Goal: Complete application form

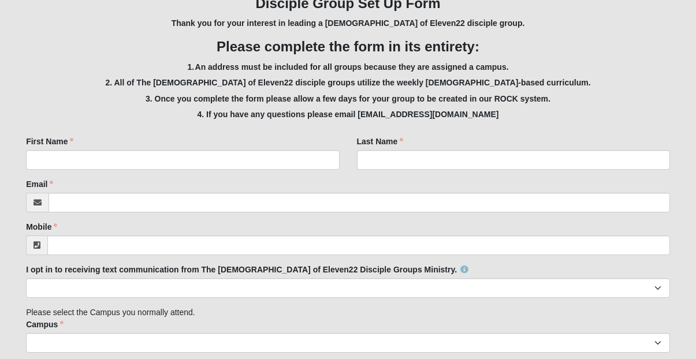
scroll to position [224, 0]
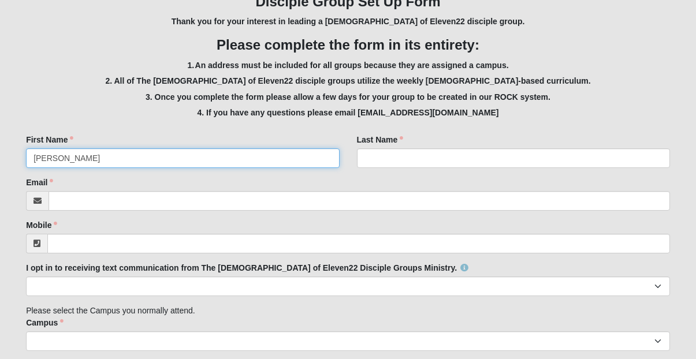
type input "Kelsey"
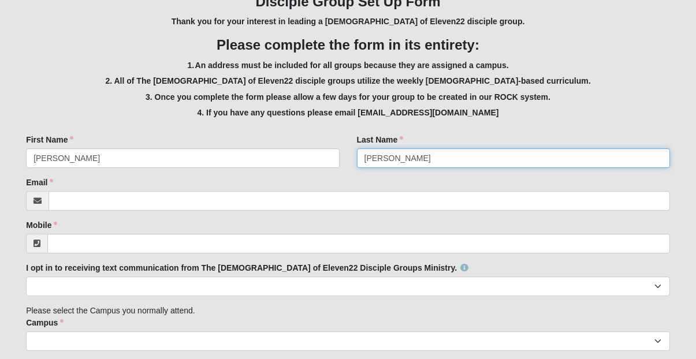
type input "Dennis"
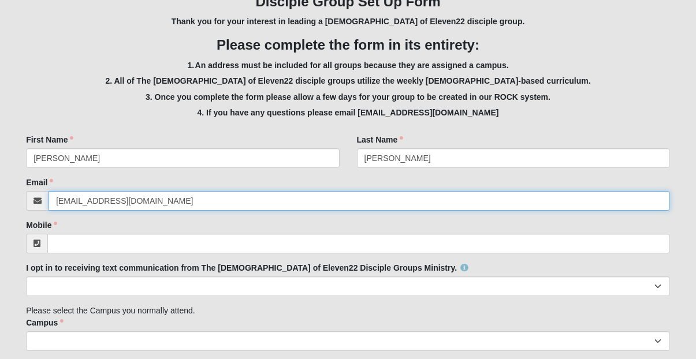
type input "kels4287@gmail.com"
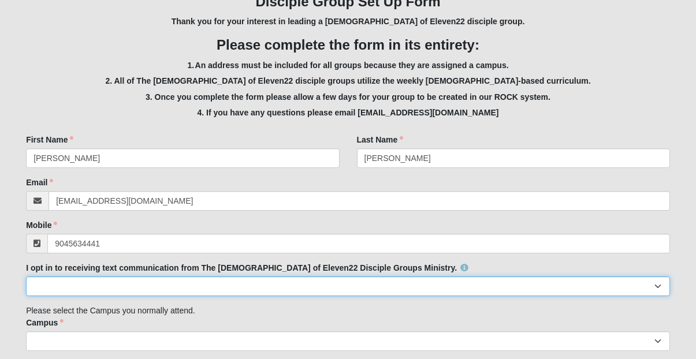
type input "(904) 563-4441"
select select "Yes"
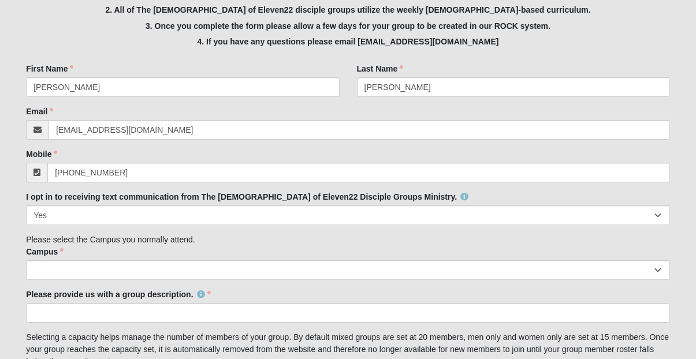
scroll to position [300, 0]
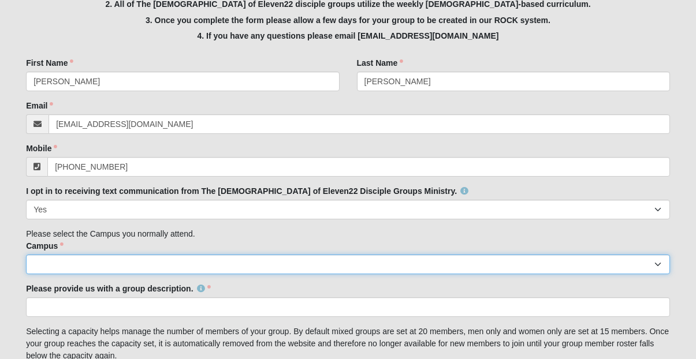
select select "3"
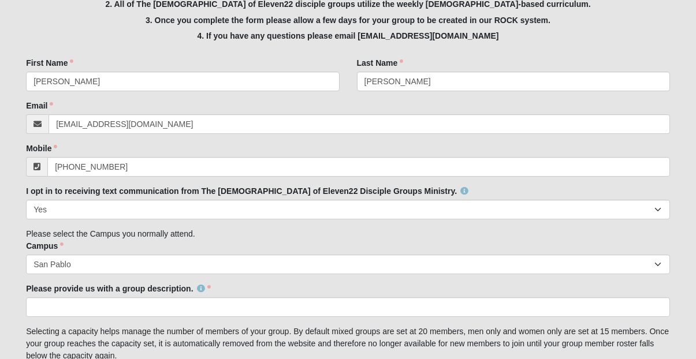
click at [239, 283] on div "Please provide us with a group description. Please provide us with a group desc…" at bounding box center [348, 300] width 644 height 34
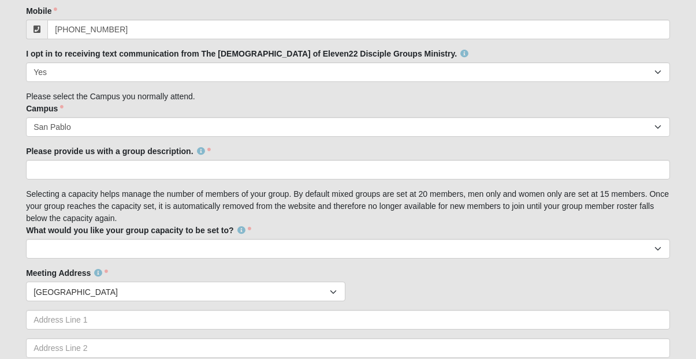
scroll to position [450, 0]
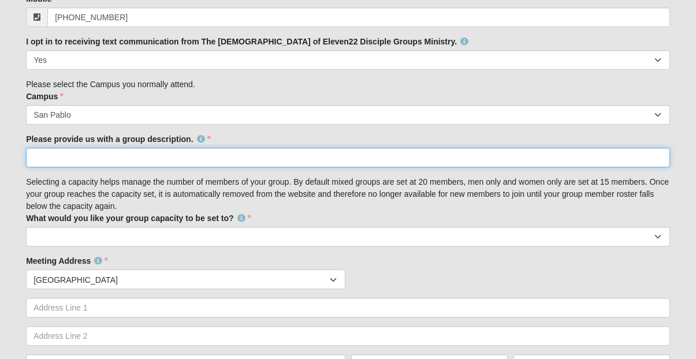
click at [217, 150] on input "Please provide us with a group description." at bounding box center [348, 158] width 644 height 20
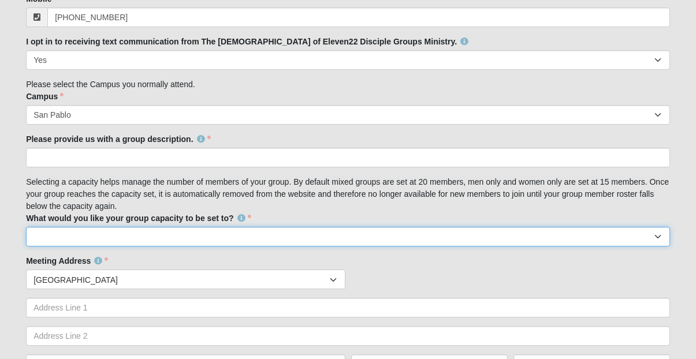
select select "10"
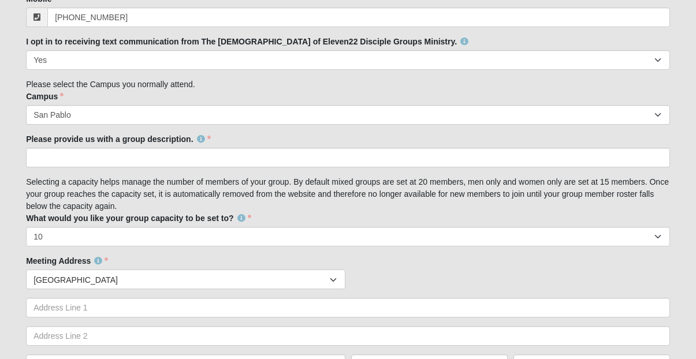
click at [277, 204] on div "Family Member to Register Disciple Group Set Up Form Thank you for your interes…" at bounding box center [348, 314] width 644 height 1139
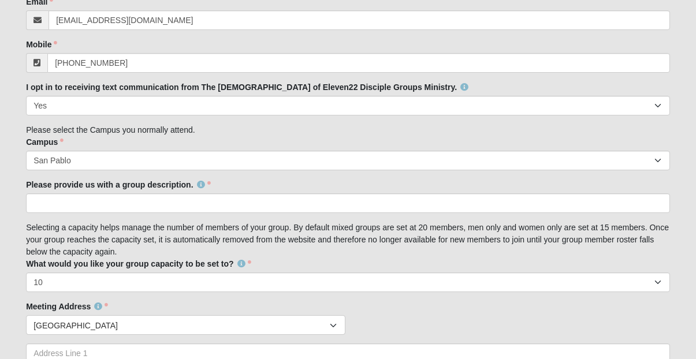
scroll to position [419, 0]
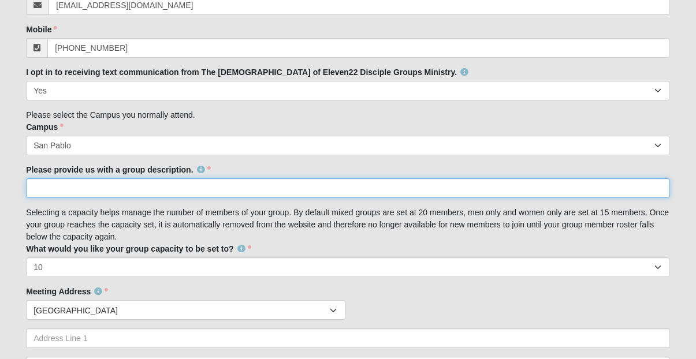
click at [179, 179] on input "Please provide us with a group description." at bounding box center [348, 189] width 644 height 20
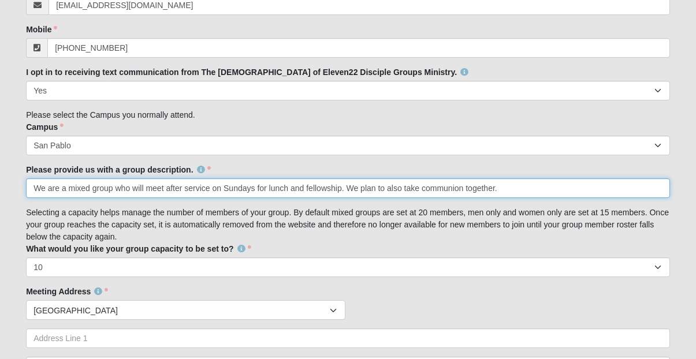
click at [304, 185] on input "We are a mixed group who will meet after service on Sundays for lunch and fello…" at bounding box center [348, 189] width 644 height 20
click at [531, 189] on input "We are a mixed group who will meet after service on Sundays for lunch, fellowsh…" at bounding box center [348, 189] width 644 height 20
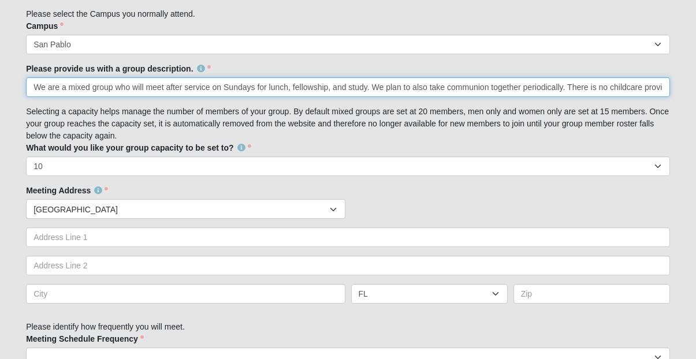
scroll to position [538, 0]
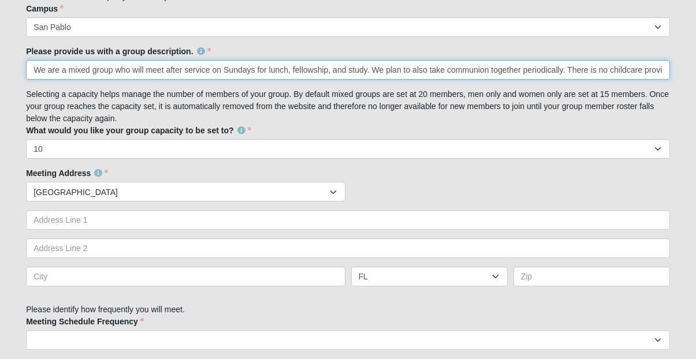
type input "We are a mixed group who will meet after service on Sundays for lunch, fellowsh…"
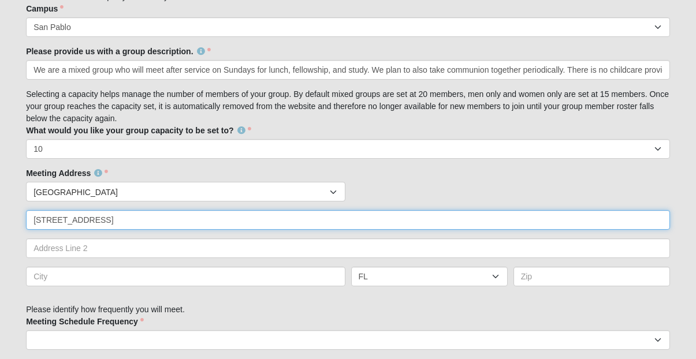
type input "271 Belvedere St"
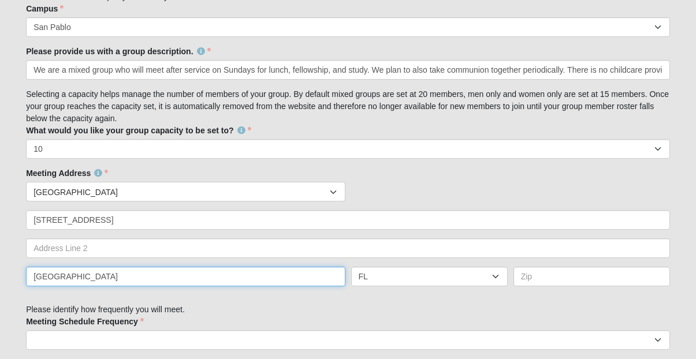
type input "Atlantic Beach"
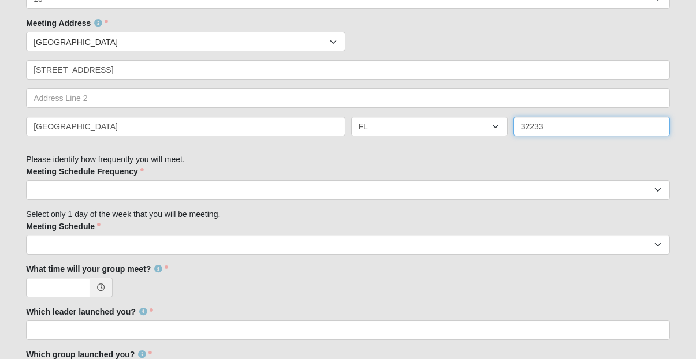
scroll to position [695, 0]
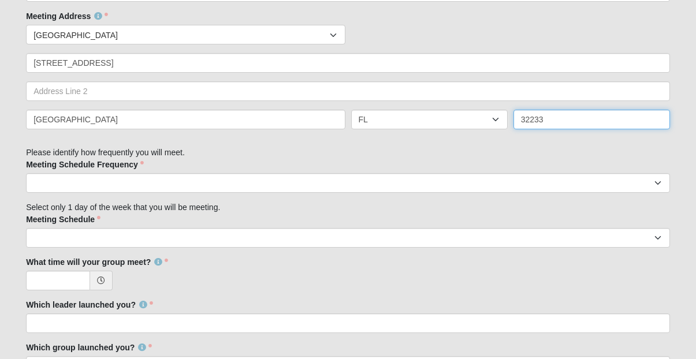
type input "32233"
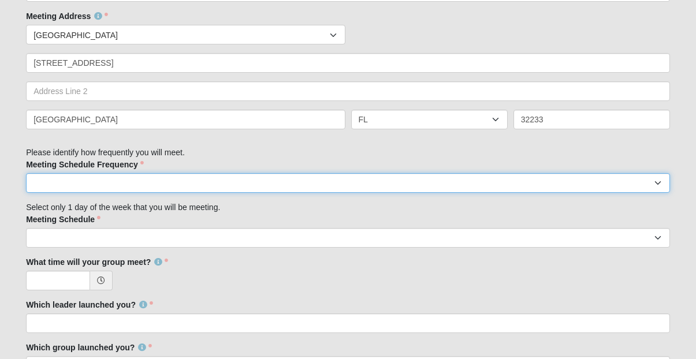
select select "weekly"
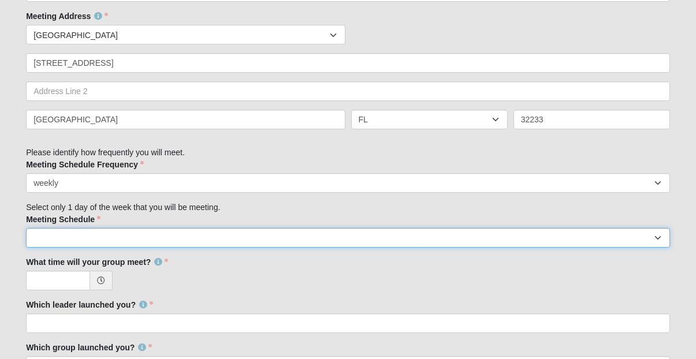
select select "0"
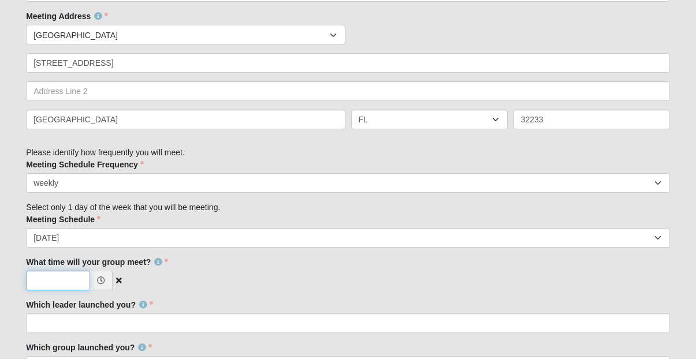
click at [81, 276] on input "What time will your group meet?" at bounding box center [58, 281] width 64 height 20
type input "11:30 AM"
click at [211, 277] on div "11:30 AM" at bounding box center [348, 281] width 644 height 20
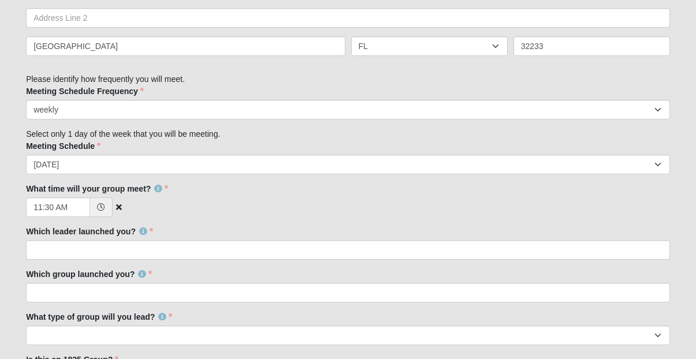
scroll to position [770, 0]
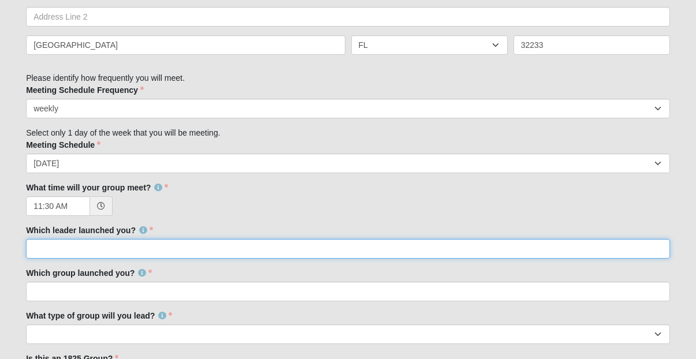
click at [206, 243] on input "Which leader launched you?" at bounding box center [348, 249] width 644 height 20
type input "Darryl"
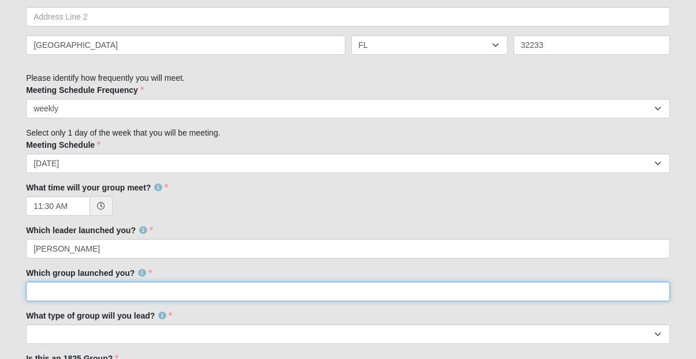
click at [204, 291] on input "Which group launched you?" at bounding box center [348, 292] width 644 height 20
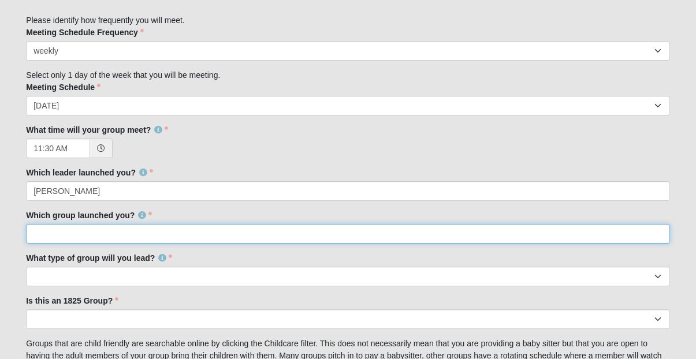
scroll to position [836, 0]
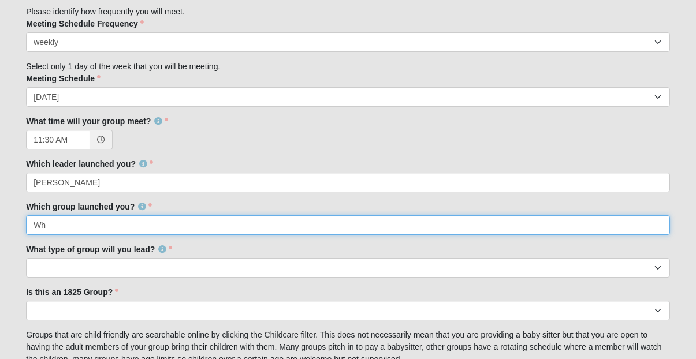
type input "W"
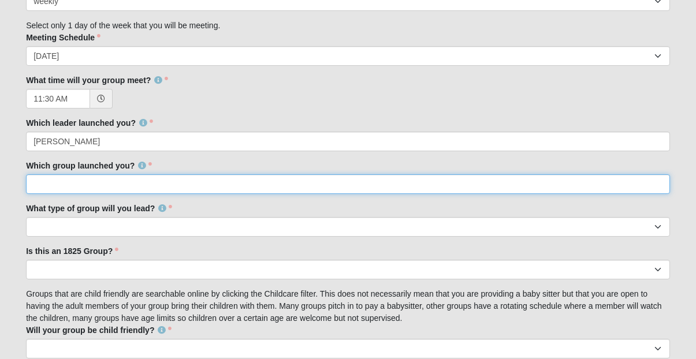
scroll to position [880, 0]
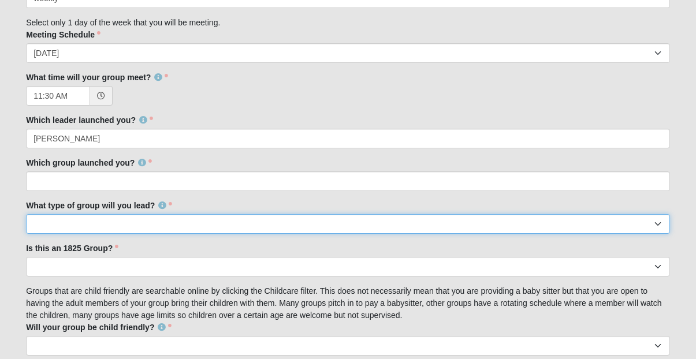
select select "F4495B8B-2505-48FC-B608-747EED663011"
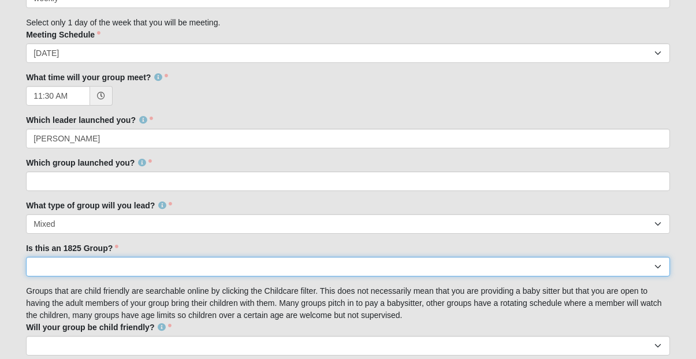
select select "False"
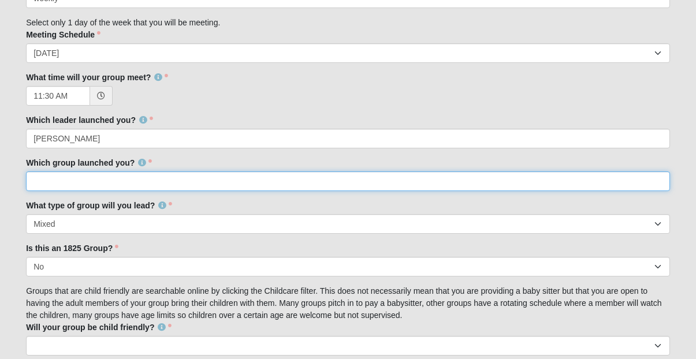
click at [171, 176] on input "Which group launched you?" at bounding box center [348, 182] width 644 height 20
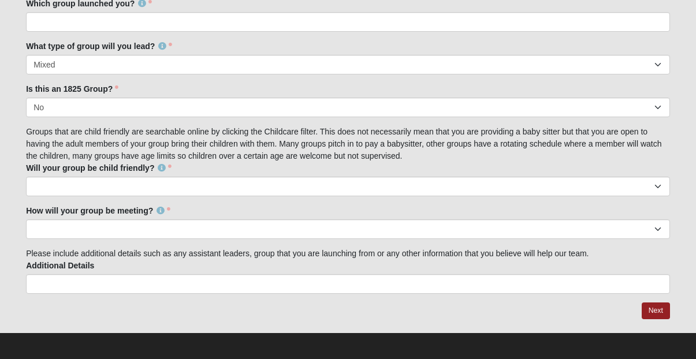
scroll to position [1039, 0]
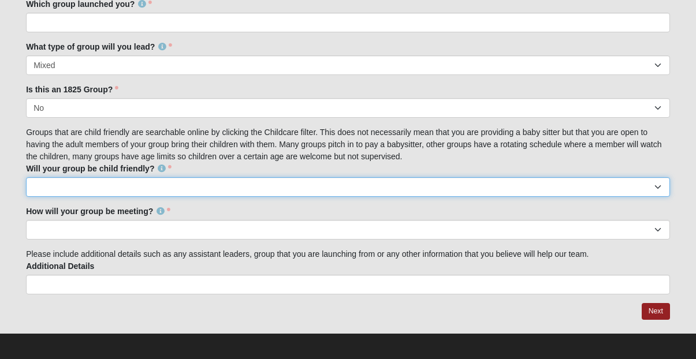
select select "True"
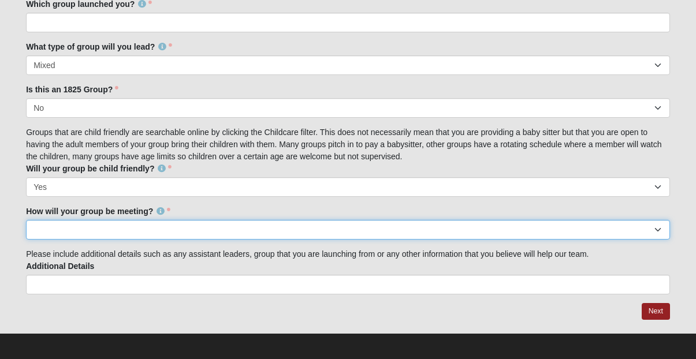
select select "1596"
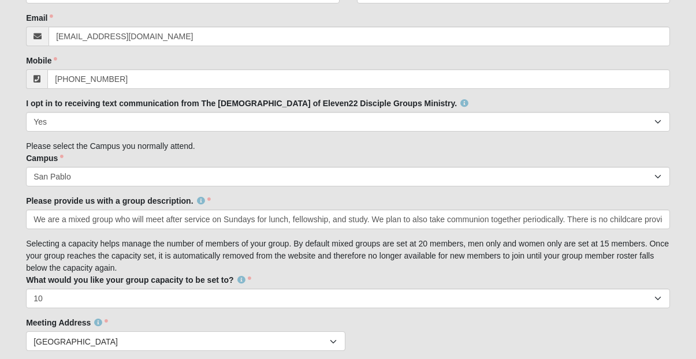
scroll to position [375, 0]
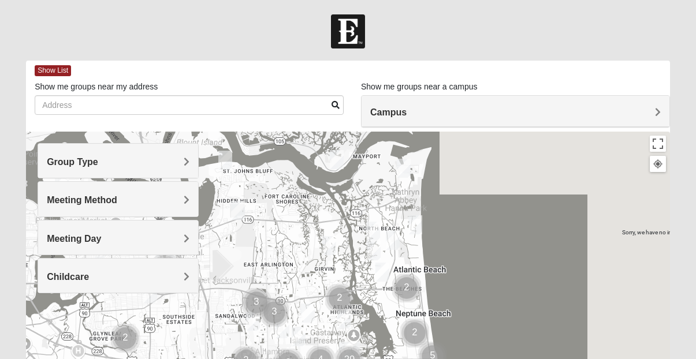
click at [414, 226] on img "Mixed Lammie 32233" at bounding box center [416, 225] width 14 height 19
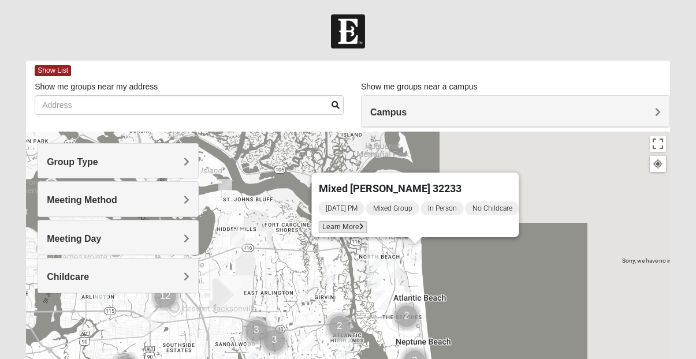
click at [349, 222] on span "Learn More" at bounding box center [342, 227] width 49 height 12
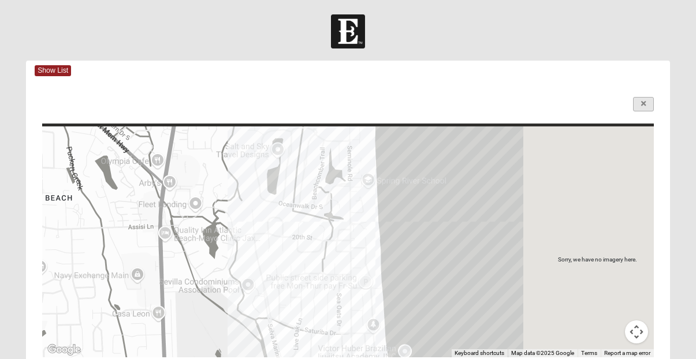
click at [641, 107] on link at bounding box center [643, 104] width 21 height 14
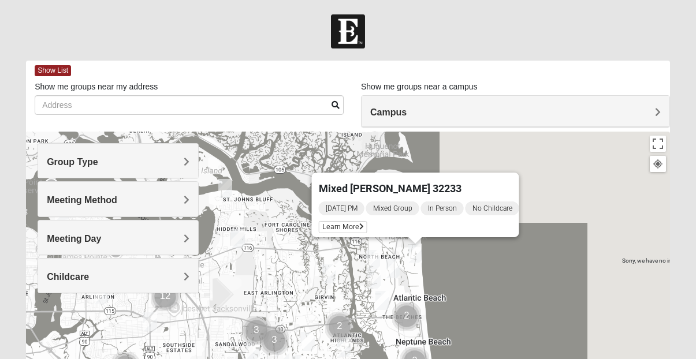
click at [389, 262] on img "Mens McCann 32233" at bounding box center [393, 268] width 14 height 19
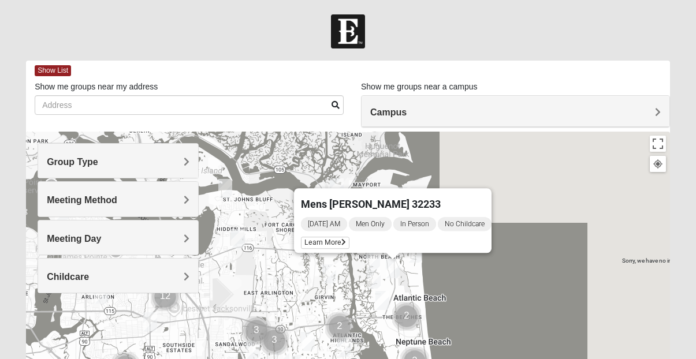
click at [374, 280] on img "Womens Gatch 32233" at bounding box center [374, 279] width 14 height 19
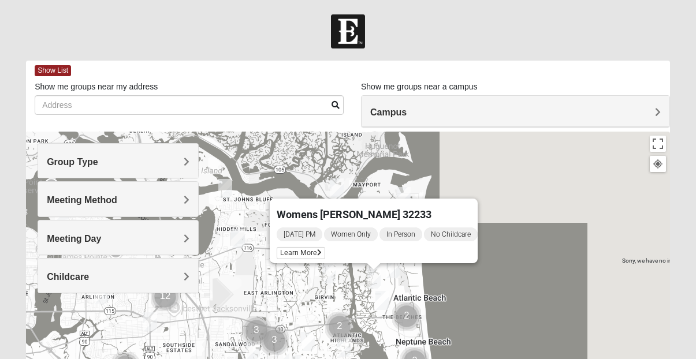
click at [383, 300] on img "Mens Boboc 32233" at bounding box center [383, 300] width 14 height 19
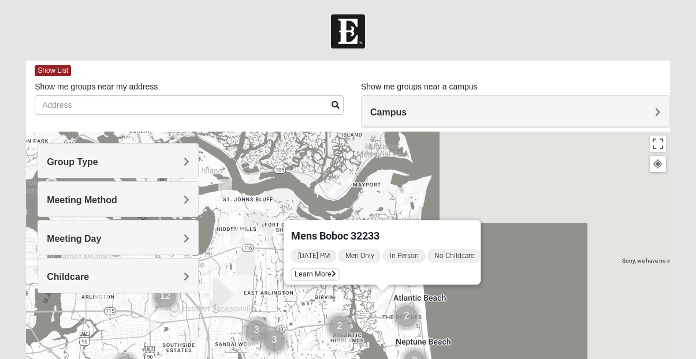
click at [339, 190] on img "Mixed Dunton/Cohill 32226" at bounding box center [337, 188] width 14 height 19
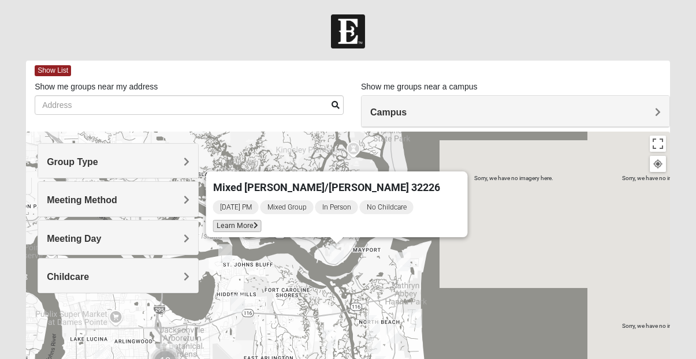
click at [261, 220] on span "Learn More" at bounding box center [237, 226] width 49 height 12
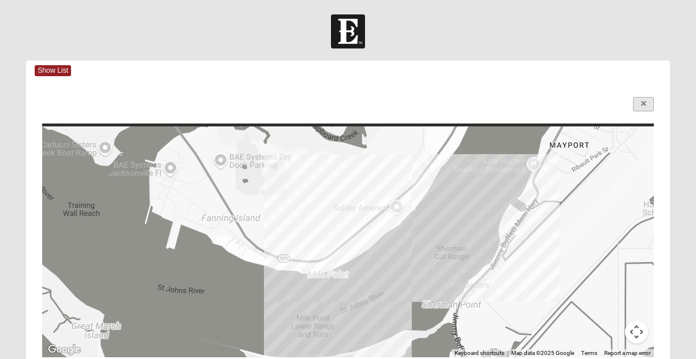
click at [643, 99] on link at bounding box center [643, 104] width 21 height 14
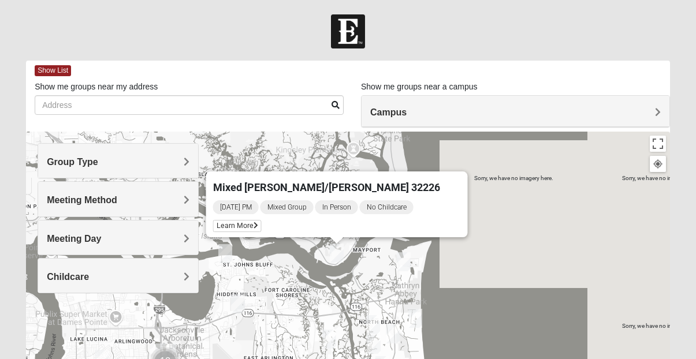
click at [240, 299] on img "Mens Mendonsa 32225" at bounding box center [238, 304] width 14 height 19
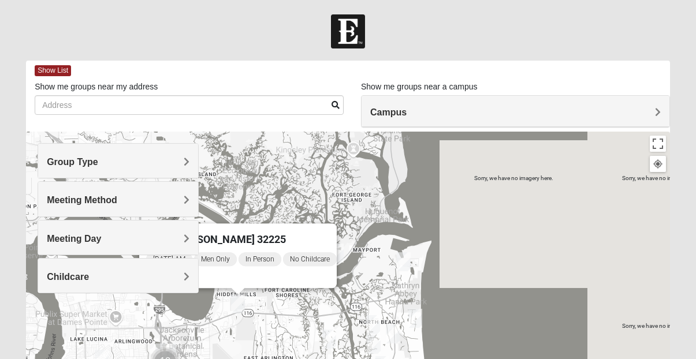
click at [327, 336] on img "Mens Fuller 32225" at bounding box center [329, 339] width 14 height 19
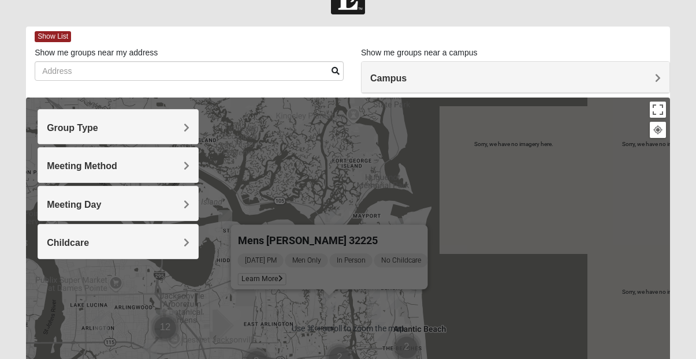
scroll to position [115, 0]
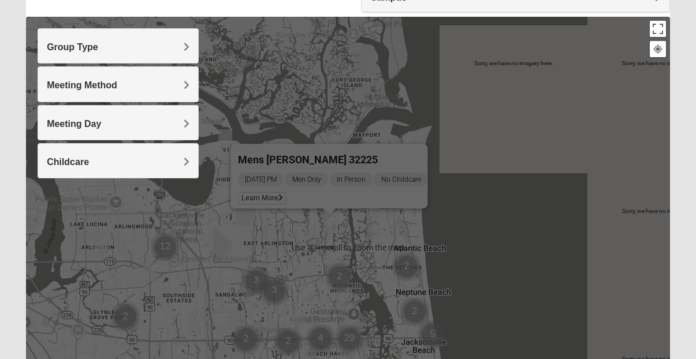
click at [344, 298] on img "1825 Womens Stewart 32224" at bounding box center [344, 297] width 14 height 19
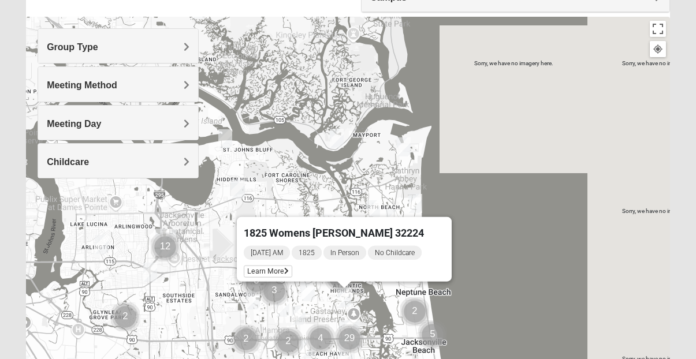
click at [281, 307] on img "Mixed Manfredi 32246" at bounding box center [283, 307] width 14 height 19
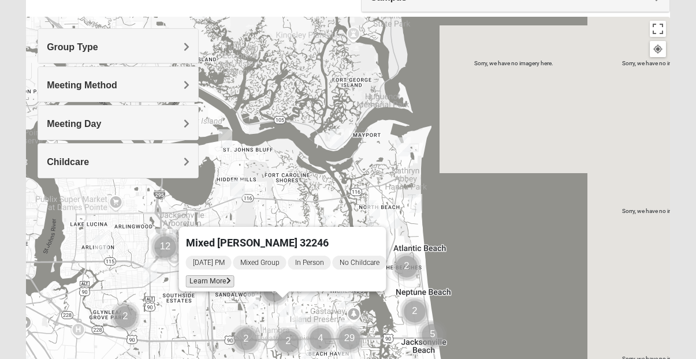
click at [213, 276] on span "Learn More" at bounding box center [209, 282] width 49 height 12
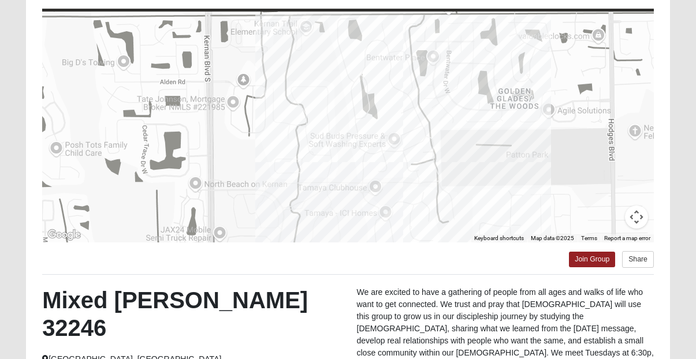
scroll to position [81, 0]
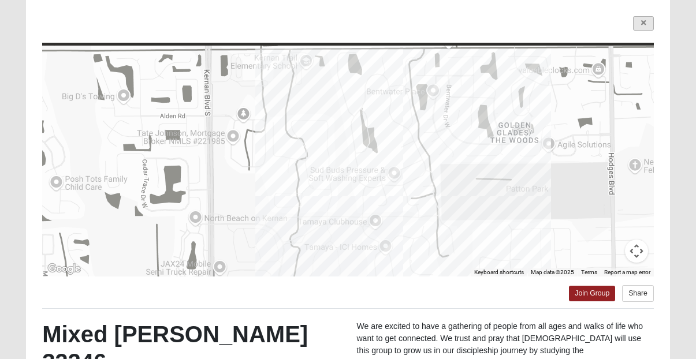
click at [645, 27] on link at bounding box center [643, 23] width 21 height 14
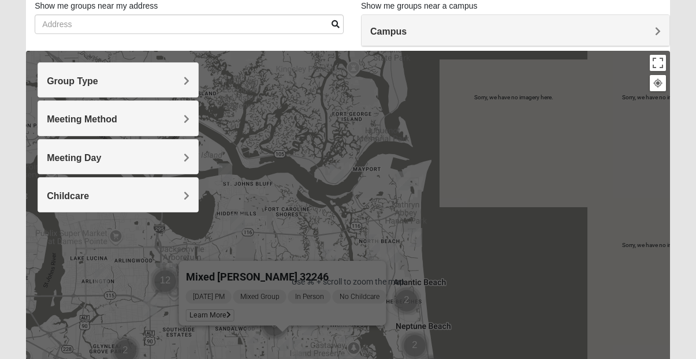
scroll to position [155, 0]
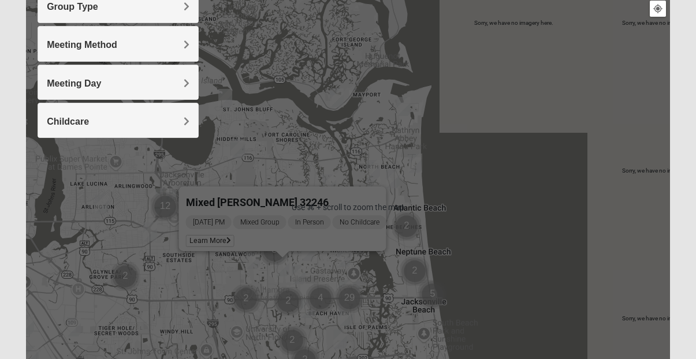
click at [346, 319] on img "Mixed Irish 32224" at bounding box center [346, 316] width 14 height 19
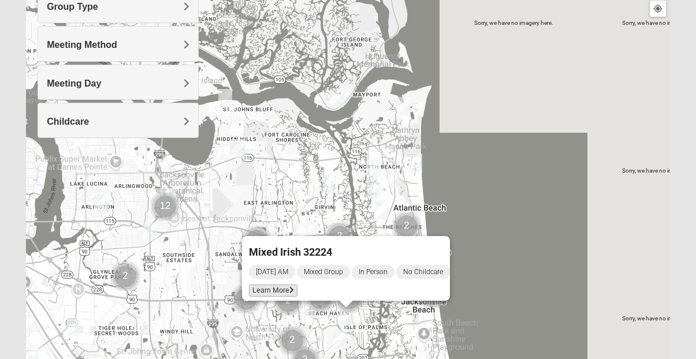
click at [278, 287] on span "Learn More" at bounding box center [273, 291] width 49 height 12
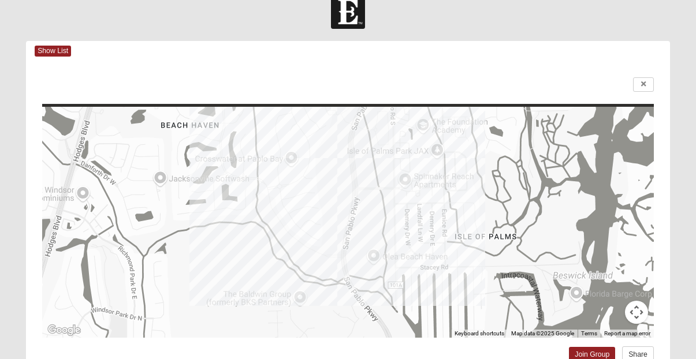
scroll to position [8, 0]
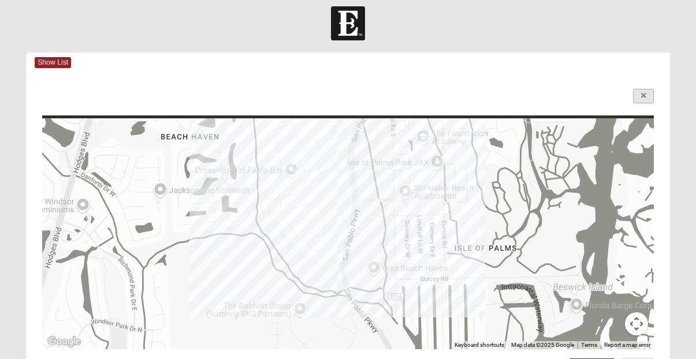
click at [647, 94] on link at bounding box center [643, 96] width 21 height 14
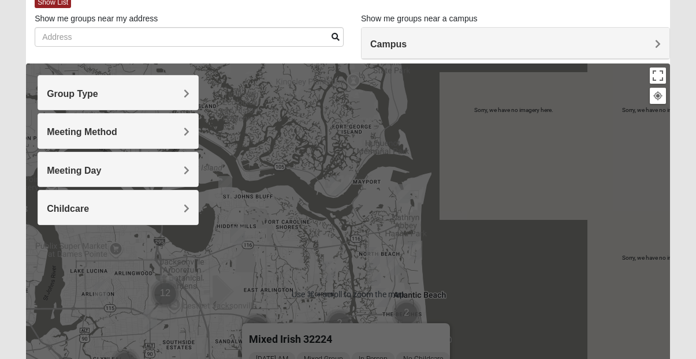
scroll to position [123, 0]
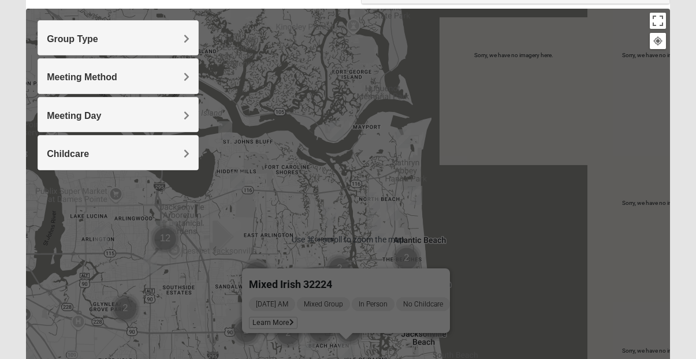
click at [239, 178] on img "Mens Mendonsa 32225" at bounding box center [238, 181] width 14 height 19
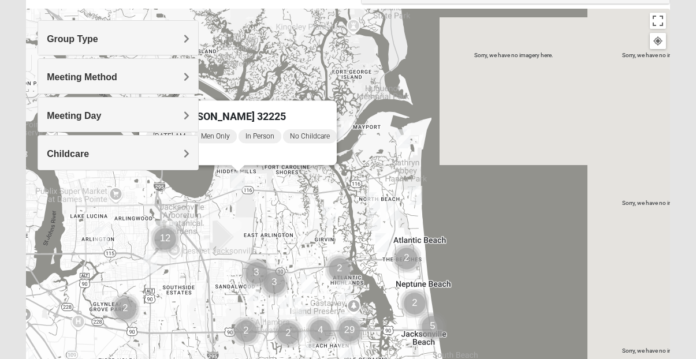
click at [150, 259] on img "Mens Gornoski 32225" at bounding box center [150, 264] width 14 height 19
